Goal: Task Accomplishment & Management: Manage account settings

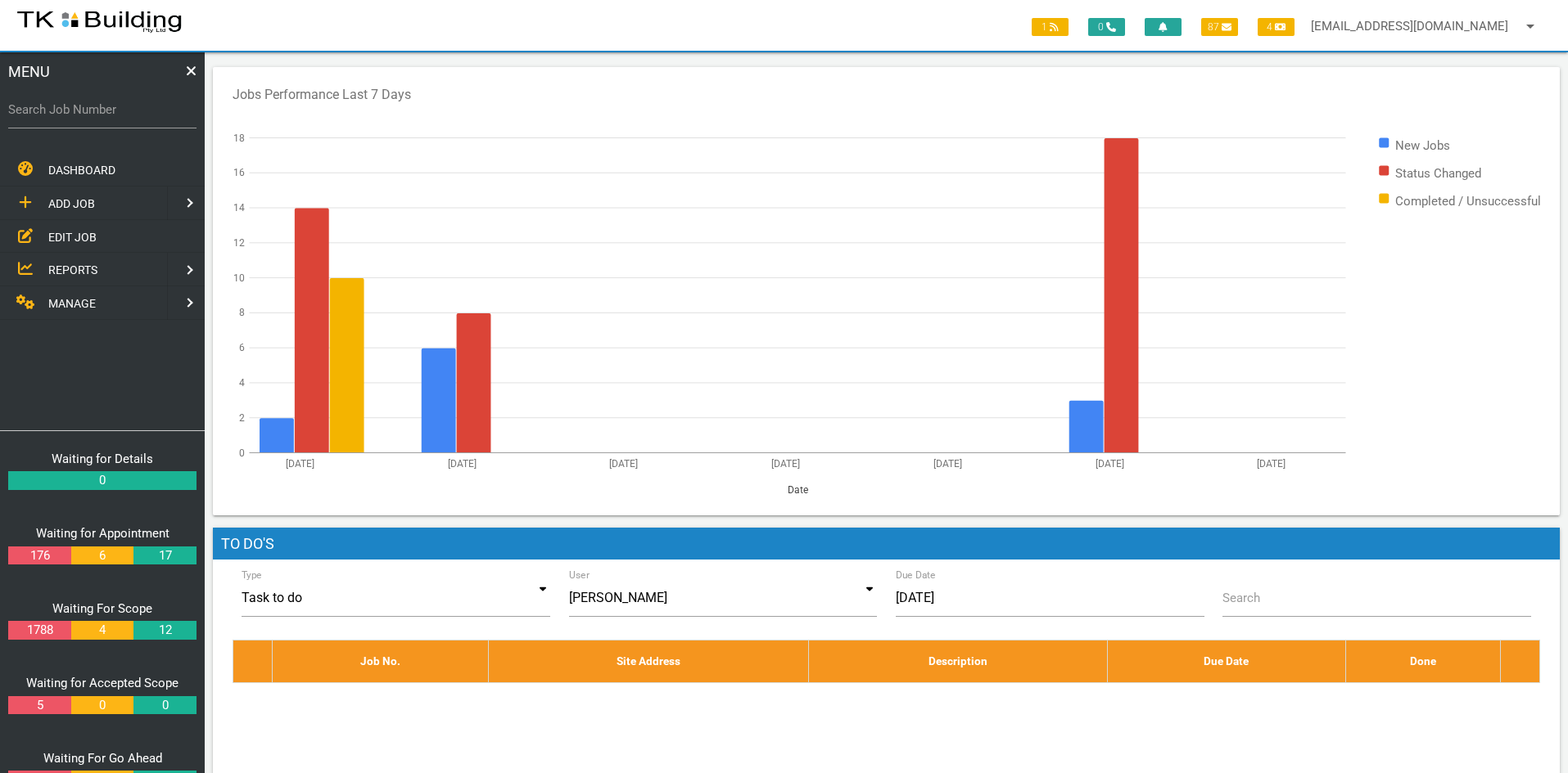
click at [68, 235] on span "EDIT JOB" at bounding box center [72, 236] width 48 height 14
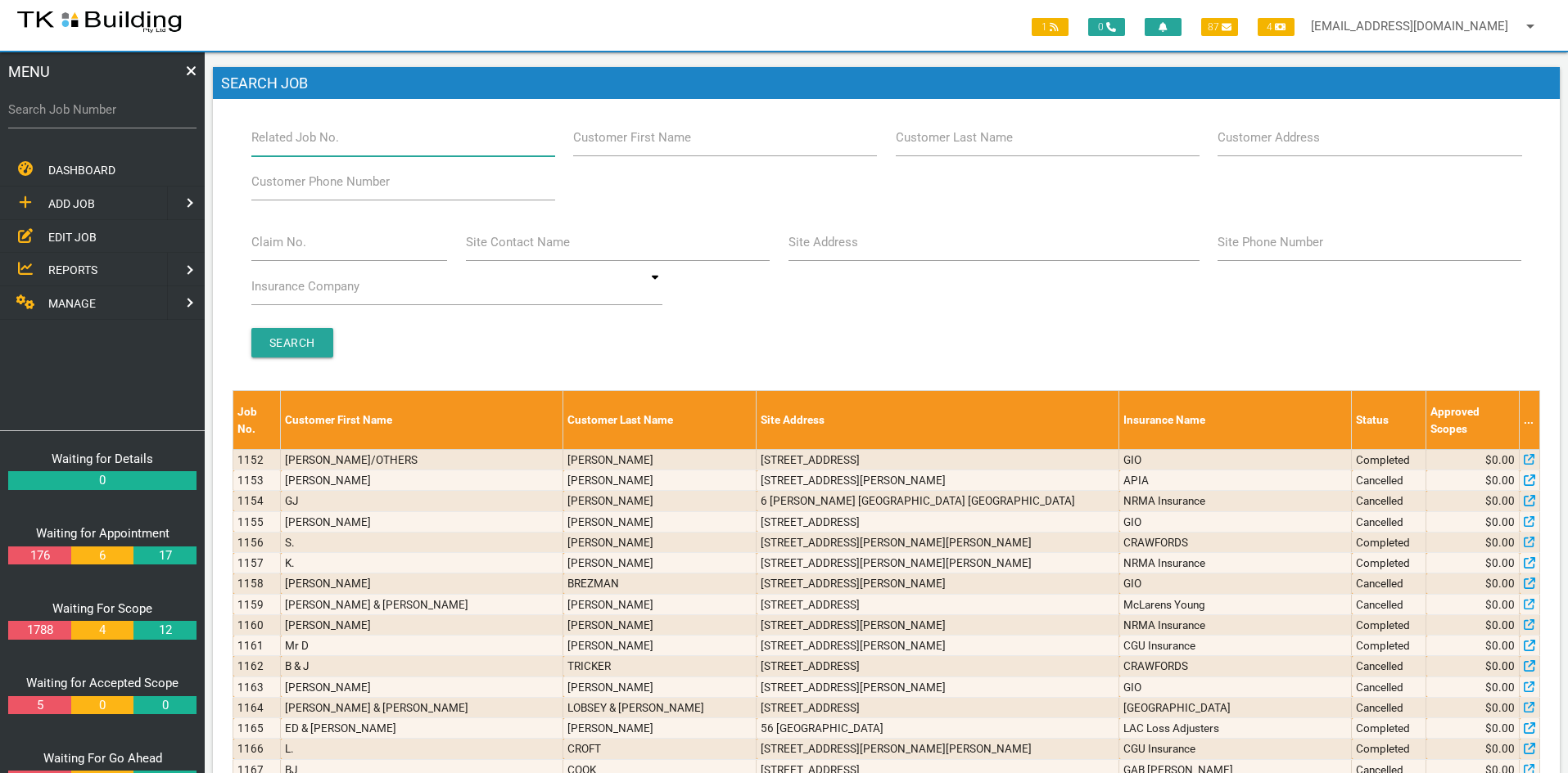
click at [350, 143] on input "Related Job No." at bounding box center [403, 137] width 304 height 38
click at [1021, 141] on input "Customer Last Name" at bounding box center [1048, 137] width 304 height 38
type input "88347"
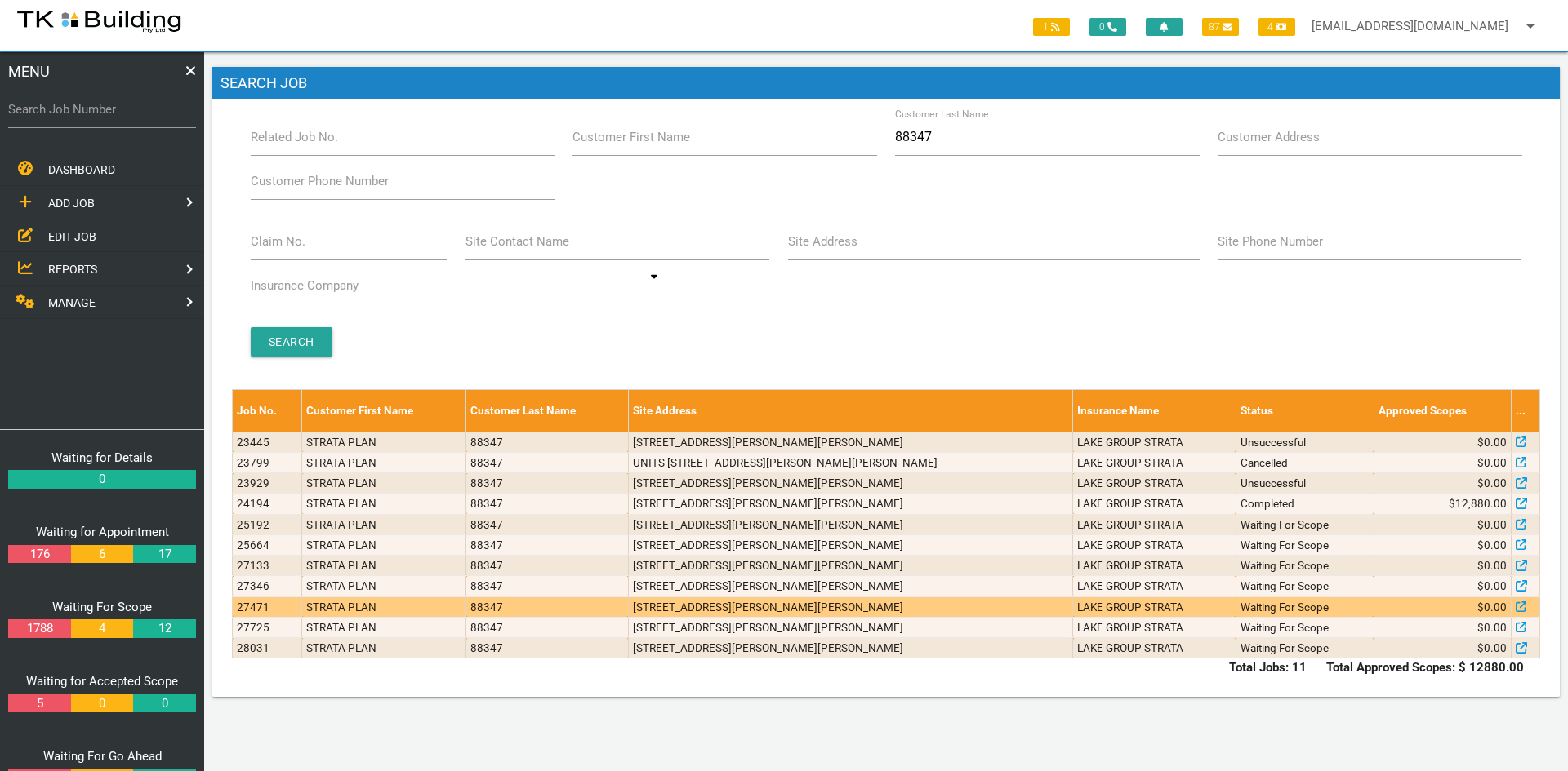
click at [715, 606] on td "[STREET_ADDRESS][PERSON_NAME][PERSON_NAME]" at bounding box center [849, 606] width 444 height 20
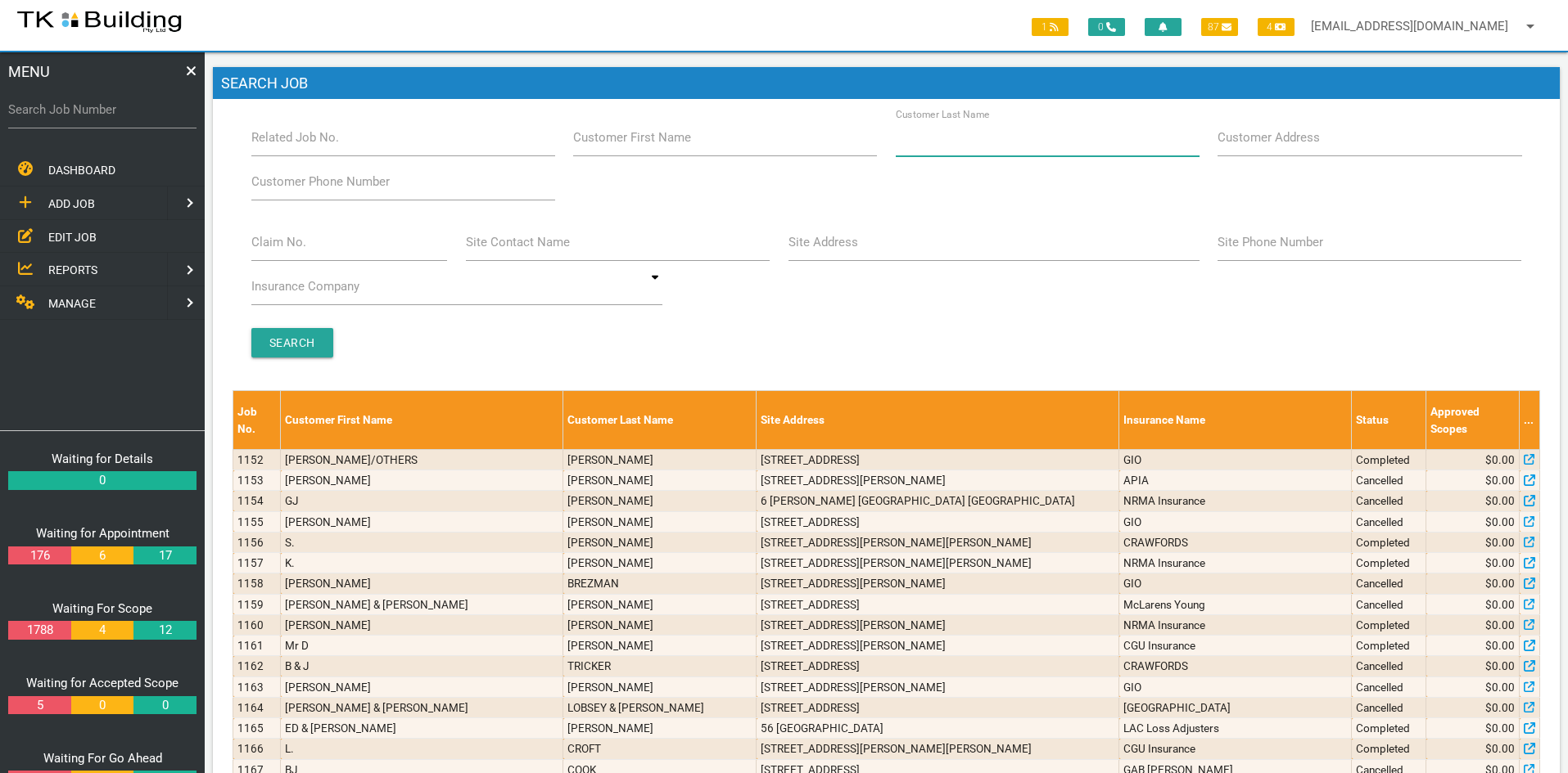
click at [1022, 142] on input "Customer Last Name" at bounding box center [1048, 137] width 304 height 38
type input "88347"
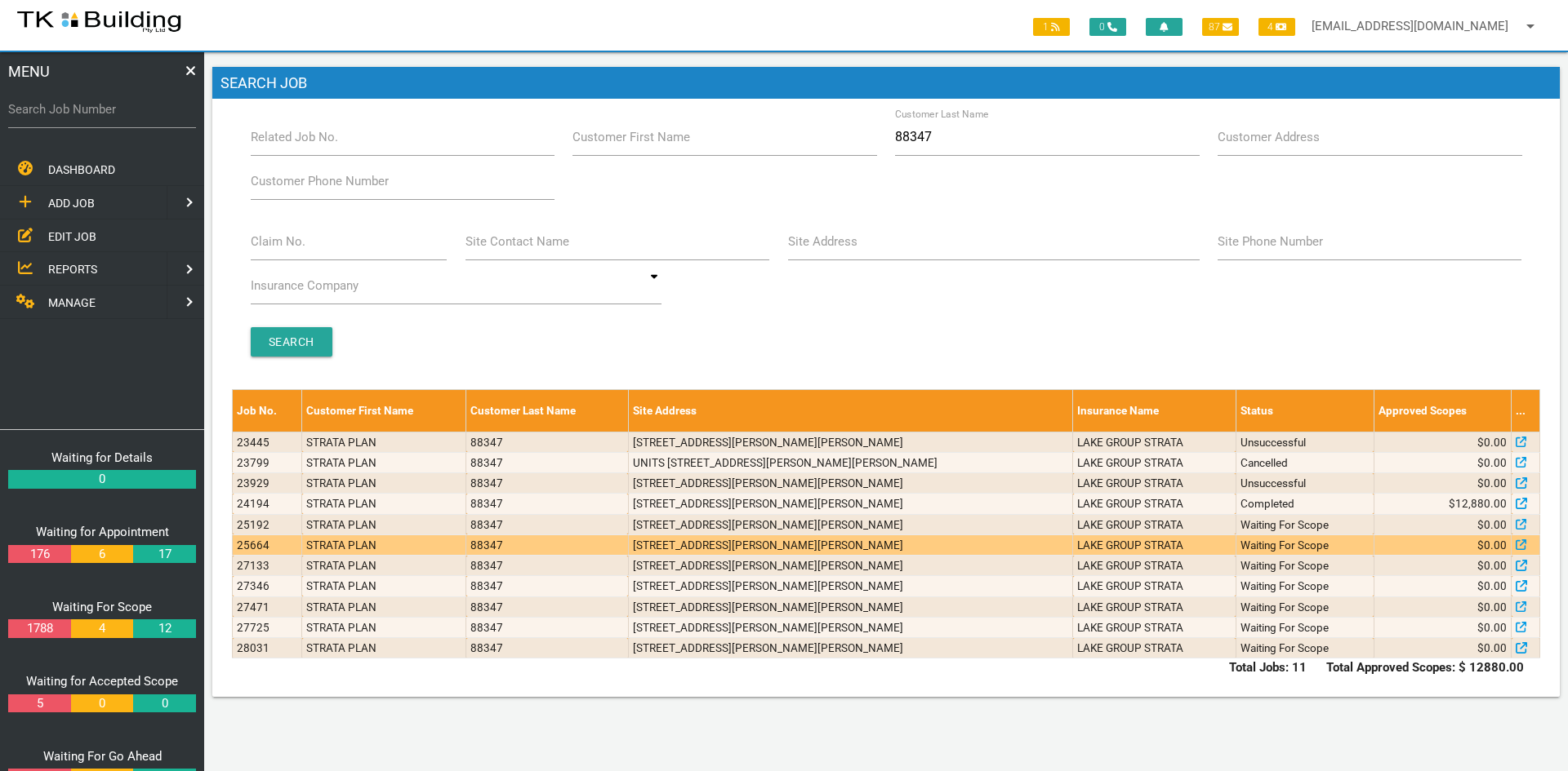
click at [721, 547] on td "[STREET_ADDRESS][PERSON_NAME][PERSON_NAME]" at bounding box center [849, 544] width 444 height 20
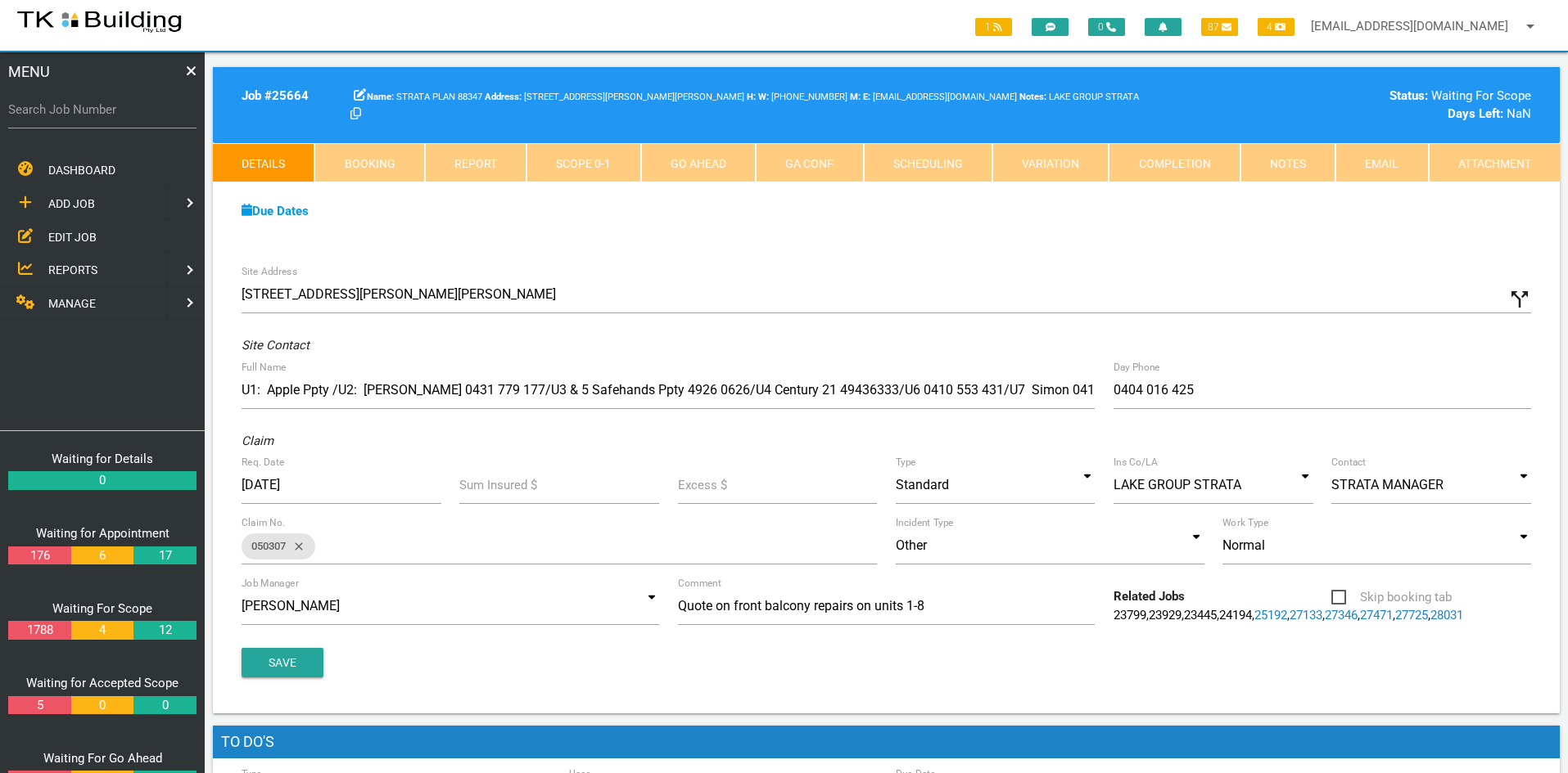
drag, startPoint x: 791, startPoint y: 643, endPoint x: 769, endPoint y: 661, distance: 28.4
click at [769, 661] on div "Save" at bounding box center [886, 663] width 1307 height 30
click at [1395, 622] on link "27725" at bounding box center [1412, 615] width 33 height 14
click at [809, 653] on div "Site Address [STREET_ADDRESS][PERSON_NAME][PERSON_NAME] call_split Custom Addre…" at bounding box center [885, 484] width 1347 height 457
click at [378, 168] on link "Booking" at bounding box center [370, 162] width 110 height 40
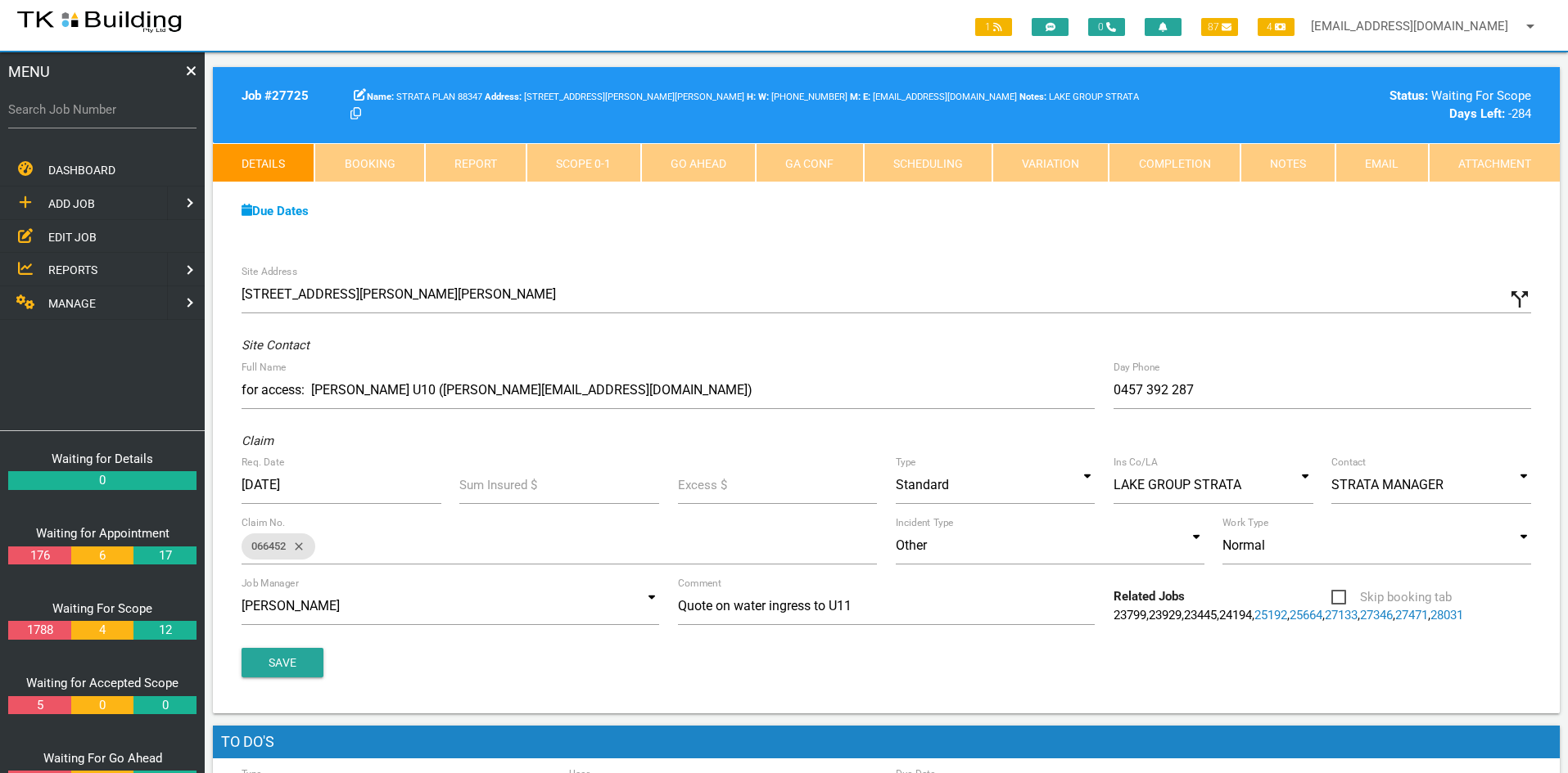
select select "8"
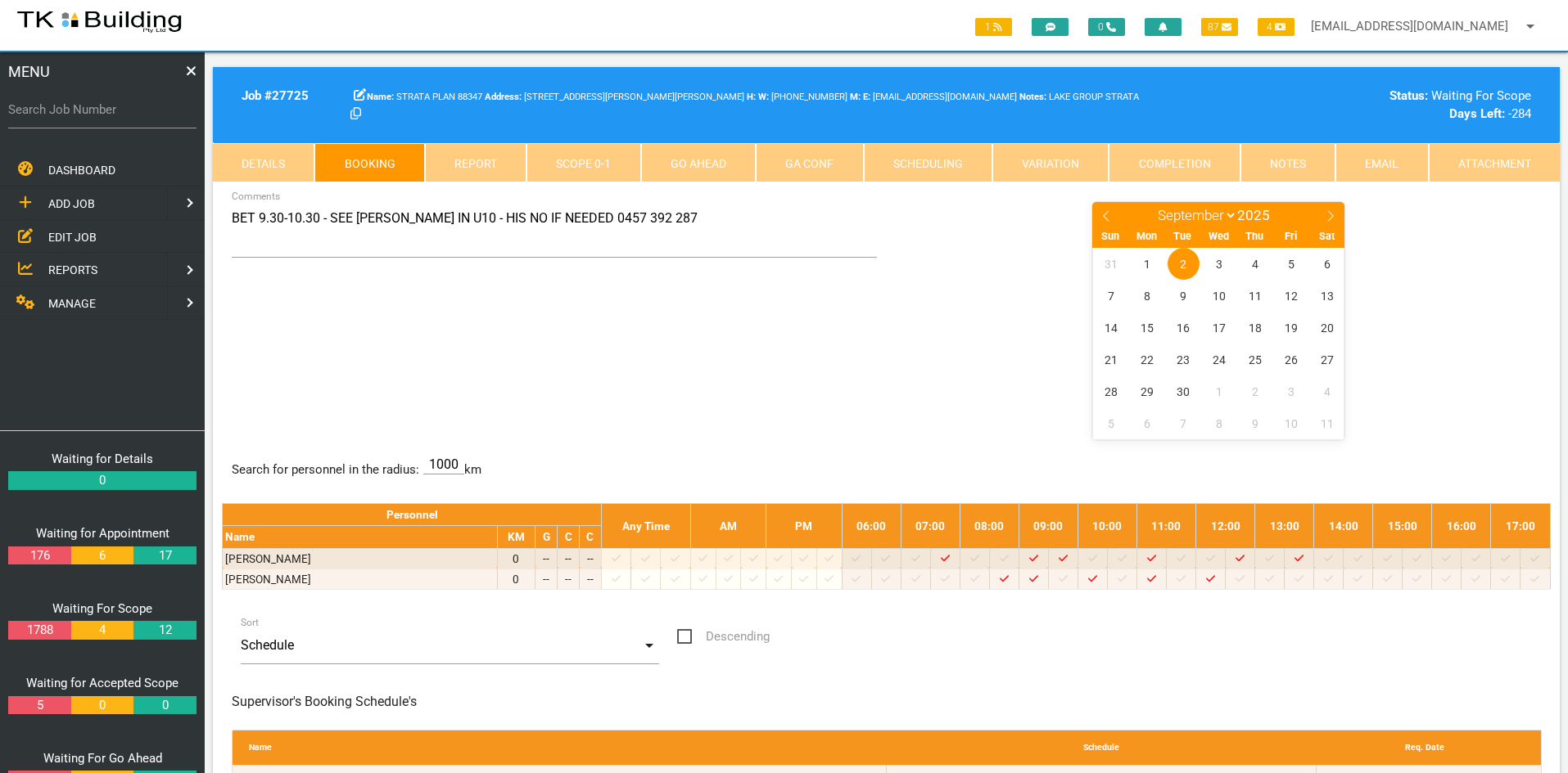
click at [708, 347] on div "BET 9.30-10.30 - SEE [PERSON_NAME] IN U10 - HIS NO IF NEEDED 0457 392 287 Comme…" at bounding box center [886, 319] width 1329 height 238
click at [826, 387] on div "BET 9.30-10.30 - SEE [PERSON_NAME] IN U10 - HIS NO IF NEEDED 0457 392 287 Comme…" at bounding box center [886, 319] width 1329 height 238
click at [940, 373] on center "January February March April May June July August September October November [D…" at bounding box center [1218, 319] width 646 height 238
click at [475, 332] on div "BET 9.30-10.30 - SEE [PERSON_NAME] IN U10 - HIS NO IF NEEDED 0457 392 287 Comme…" at bounding box center [886, 319] width 1329 height 238
